Goal: Find specific page/section: Find specific page/section

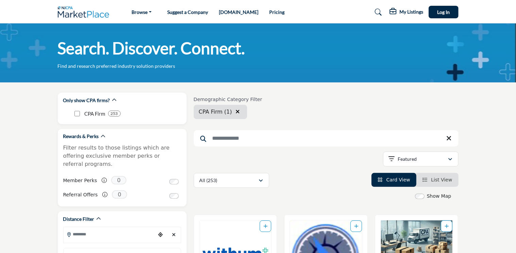
click at [234, 142] on input "Search Keyword" at bounding box center [326, 138] width 265 height 16
type input "**********"
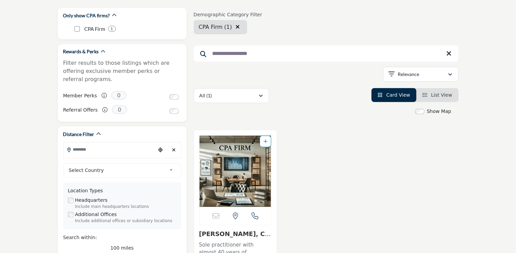
scroll to position [95, 0]
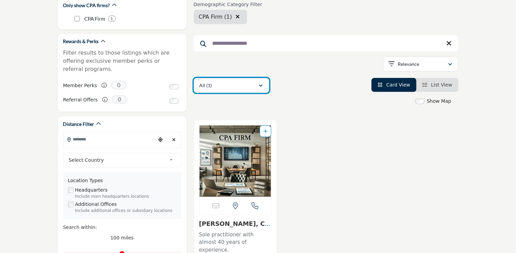
click at [261, 85] on icon "button" at bounding box center [261, 86] width 4 height 5
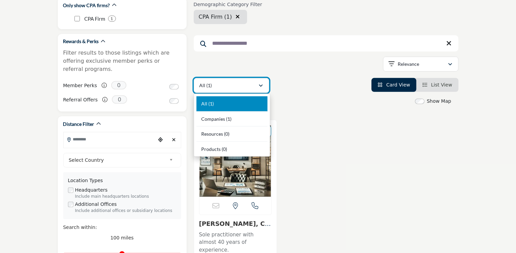
click at [261, 85] on icon "button" at bounding box center [261, 86] width 4 height 5
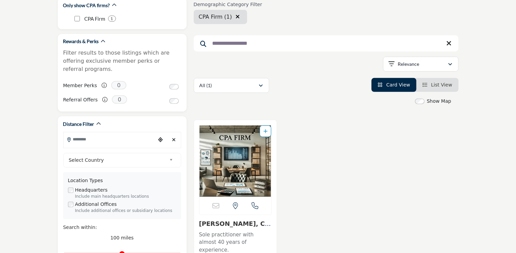
click at [334, 105] on div "Show Map Map is currently hidden. Toggle the switch above to show the map. No m…" at bounding box center [322, 103] width 265 height 10
click at [435, 85] on span "List View" at bounding box center [441, 84] width 21 height 5
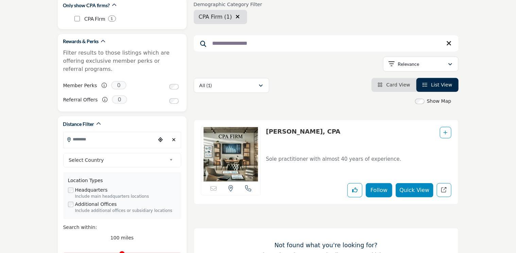
click at [380, 190] on button "Follow" at bounding box center [379, 190] width 27 height 14
